Goal: Share content: Share content

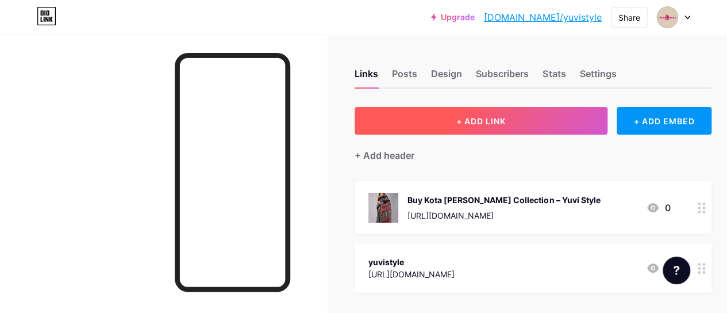
click at [469, 122] on span "+ ADD LINK" at bounding box center [480, 121] width 49 height 10
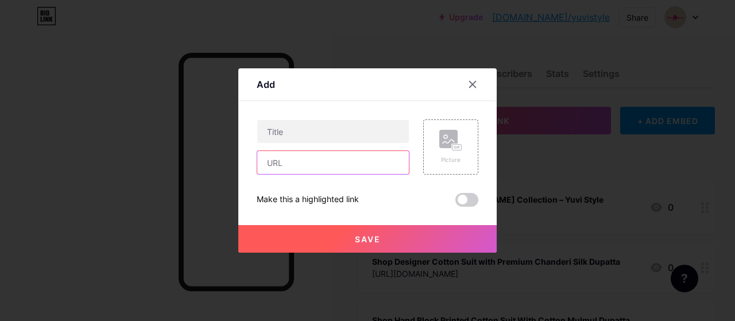
drag, startPoint x: 304, startPoint y: 161, endPoint x: 306, endPoint y: 121, distance: 40.2
click at [304, 158] on input "text" at bounding box center [333, 162] width 152 height 23
paste input "[URL][DOMAIN_NAME]"
type input "[URL][DOMAIN_NAME]"
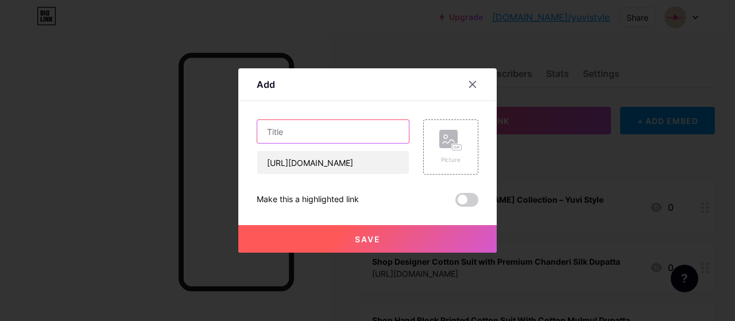
scroll to position [0, 0]
click at [282, 137] on input "text" at bounding box center [333, 131] width 152 height 23
paste input "Artisanal Hand Block Printed Sarees – Saree for Women at Yuvi Style"
click at [309, 132] on input "Artisanal Hand Block Printed Sarees – Saree for Women at Yuvi Style" at bounding box center [333, 131] width 152 height 23
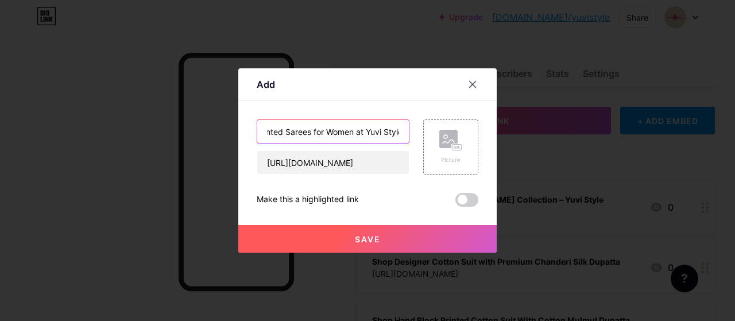
scroll to position [0, 118]
click at [317, 132] on input "Shop Artisanal Hand Block Printed Sarees for Women at Yuvi Style" at bounding box center [333, 131] width 152 height 23
paste input "text"
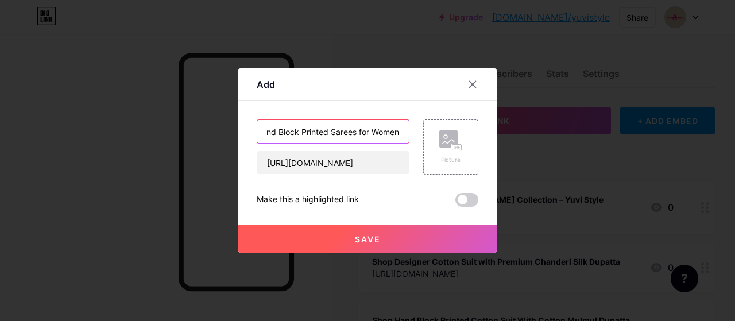
type input "Shop Artisanal Hand Block Printed Sarees for Women"
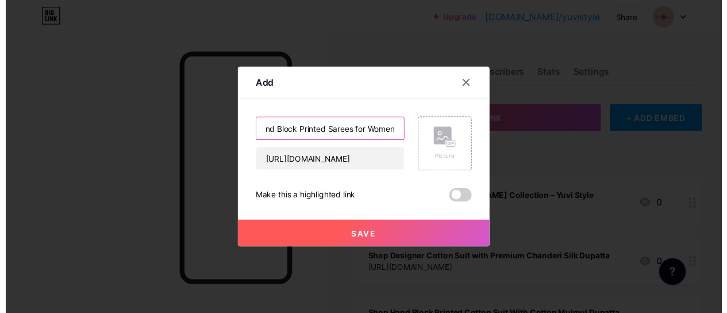
scroll to position [0, 0]
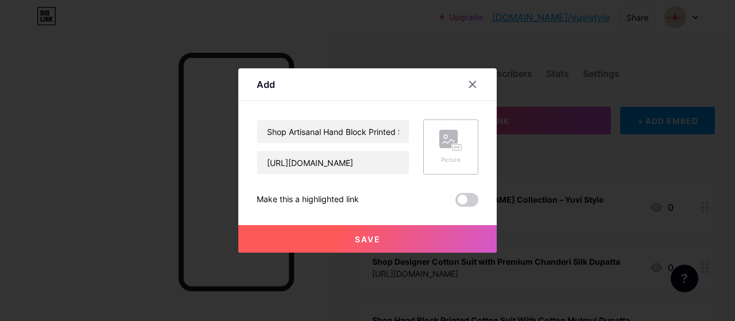
click at [456, 146] on rect at bounding box center [457, 148] width 9 height 6
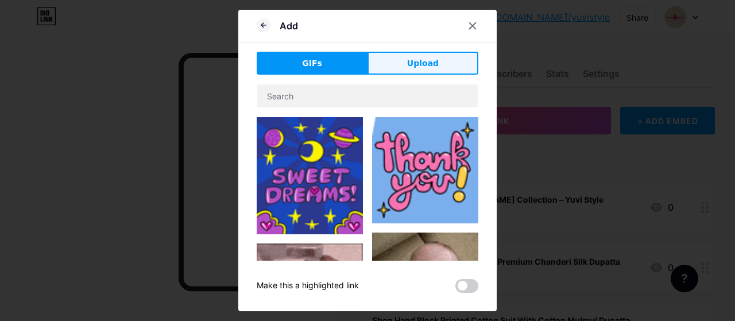
click at [418, 64] on span "Upload" at bounding box center [423, 63] width 32 height 12
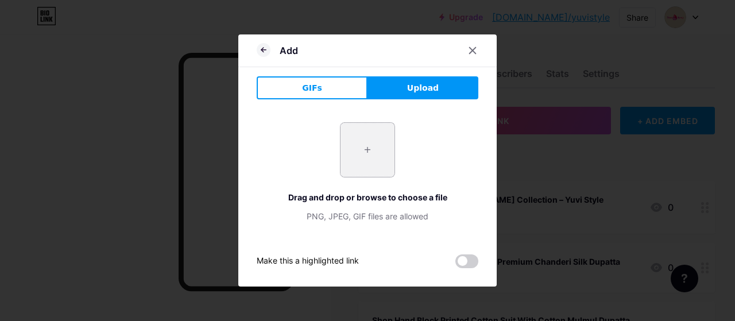
click at [368, 153] on input "file" at bounding box center [368, 150] width 54 height 54
type input "C:\fakepath\Designer Hand Block Printed [PERSON_NAME] Silk Saree.jpg"
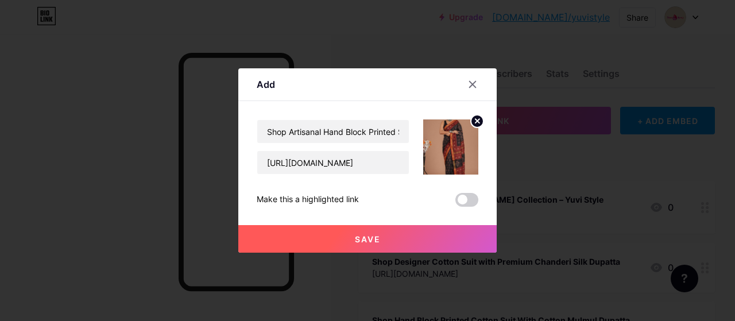
click at [364, 240] on span "Save" at bounding box center [368, 239] width 26 height 10
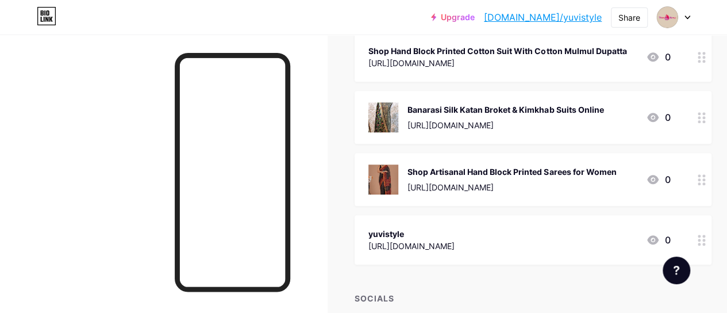
scroll to position [287, 0]
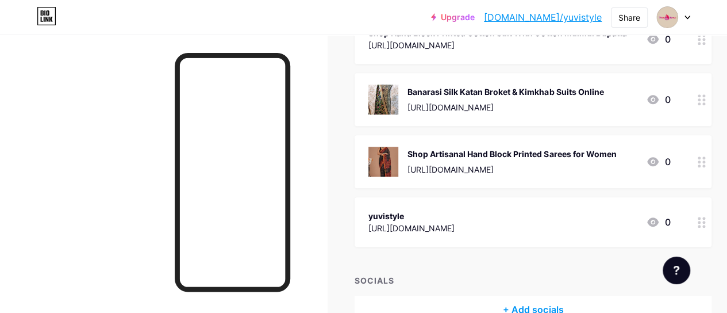
click at [569, 18] on link "[DOMAIN_NAME]/yuvistyle" at bounding box center [543, 17] width 118 height 14
